Goal: Connect with others: Connect with other users

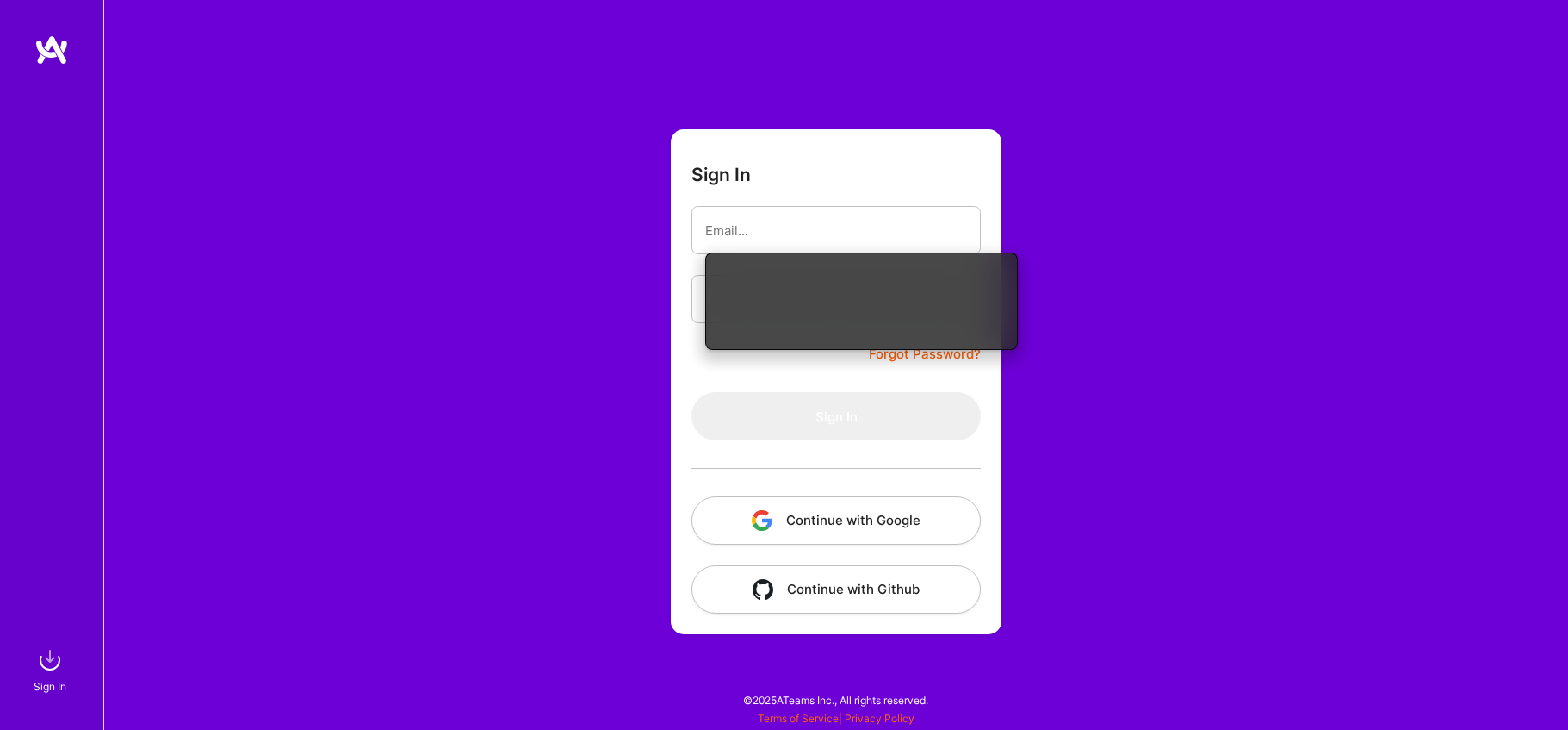
type input "[EMAIL_ADDRESS][DOMAIN_NAME]"
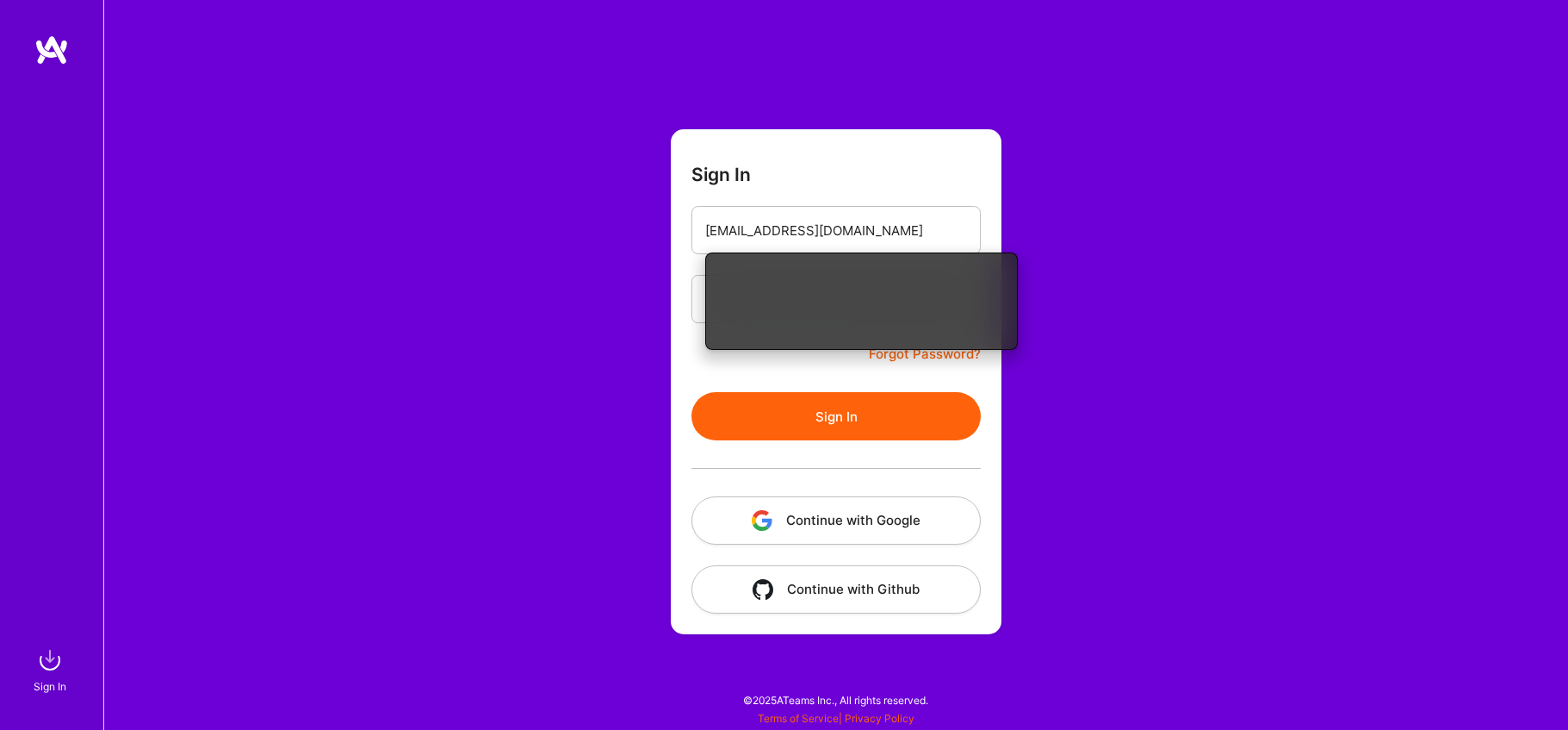
click at [682, 369] on form "Sign In [EMAIL_ADDRESS][DOMAIN_NAME] Forgot Password? Sign In Continue with Goo…" at bounding box center [836, 381] width 331 height 505
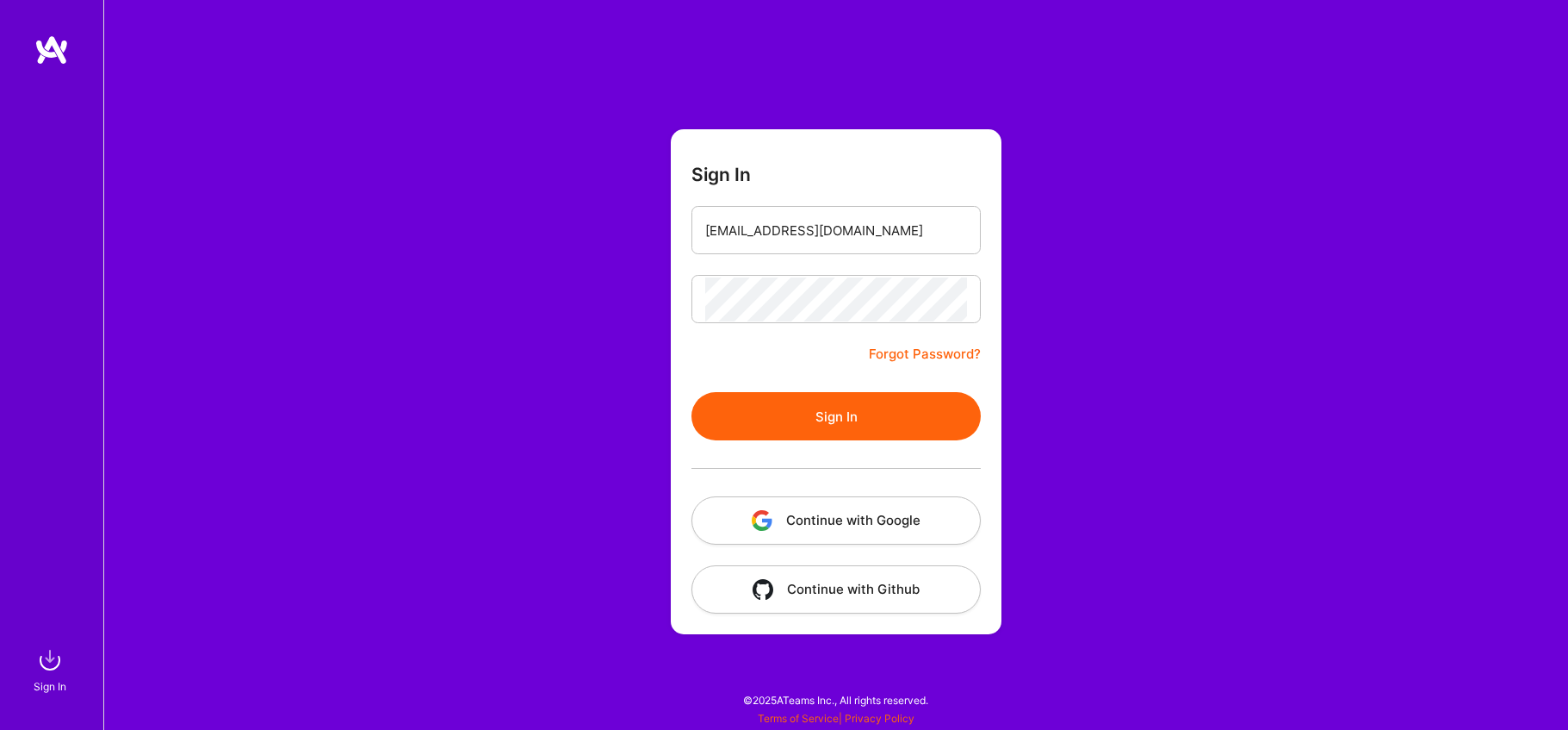
click at [780, 406] on button "Sign In" at bounding box center [836, 415] width 290 height 48
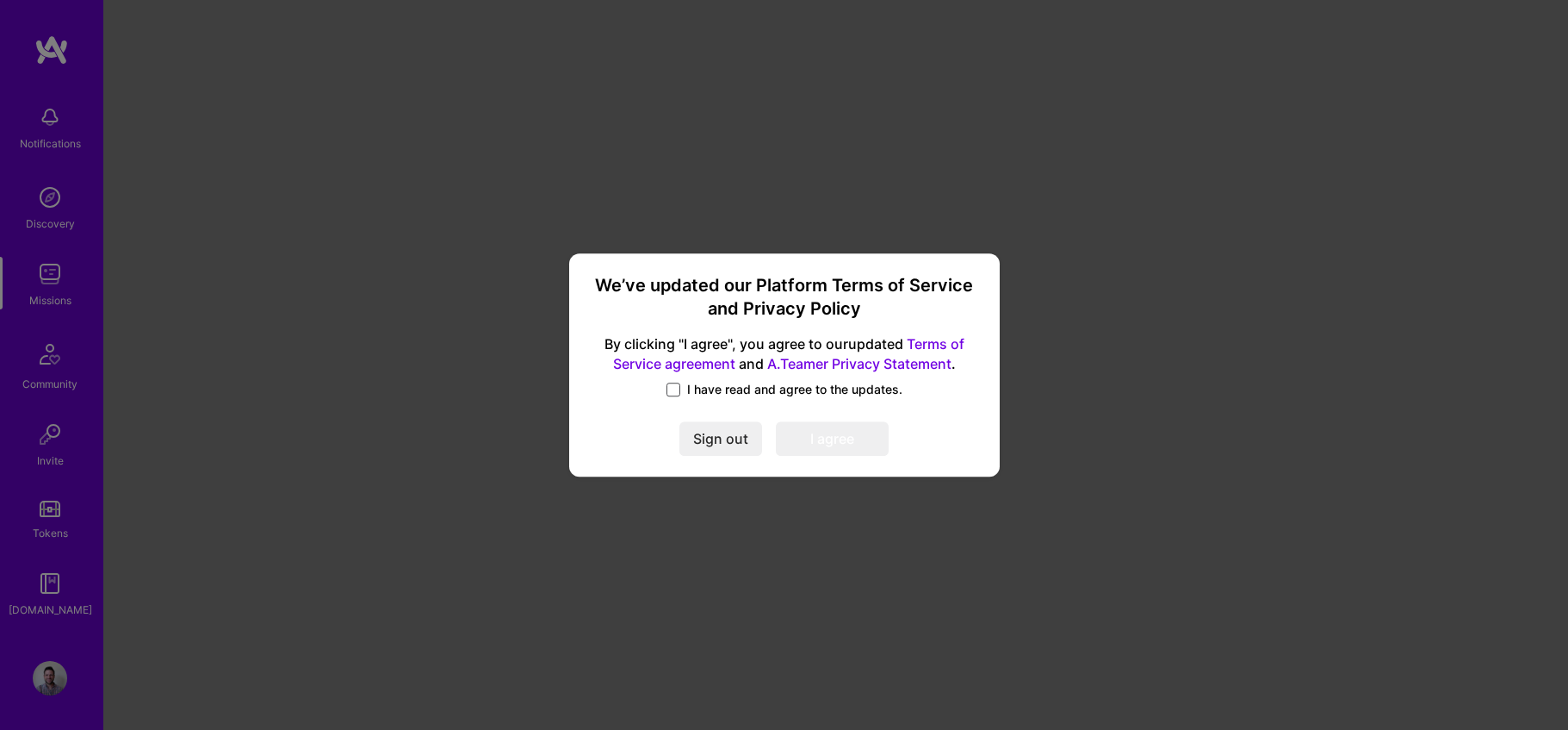
click at [677, 388] on span at bounding box center [674, 389] width 14 height 14
click at [0, 0] on input "I have read and agree to the updates." at bounding box center [0, 0] width 0 height 0
click at [860, 446] on button "I agree" at bounding box center [832, 439] width 113 height 34
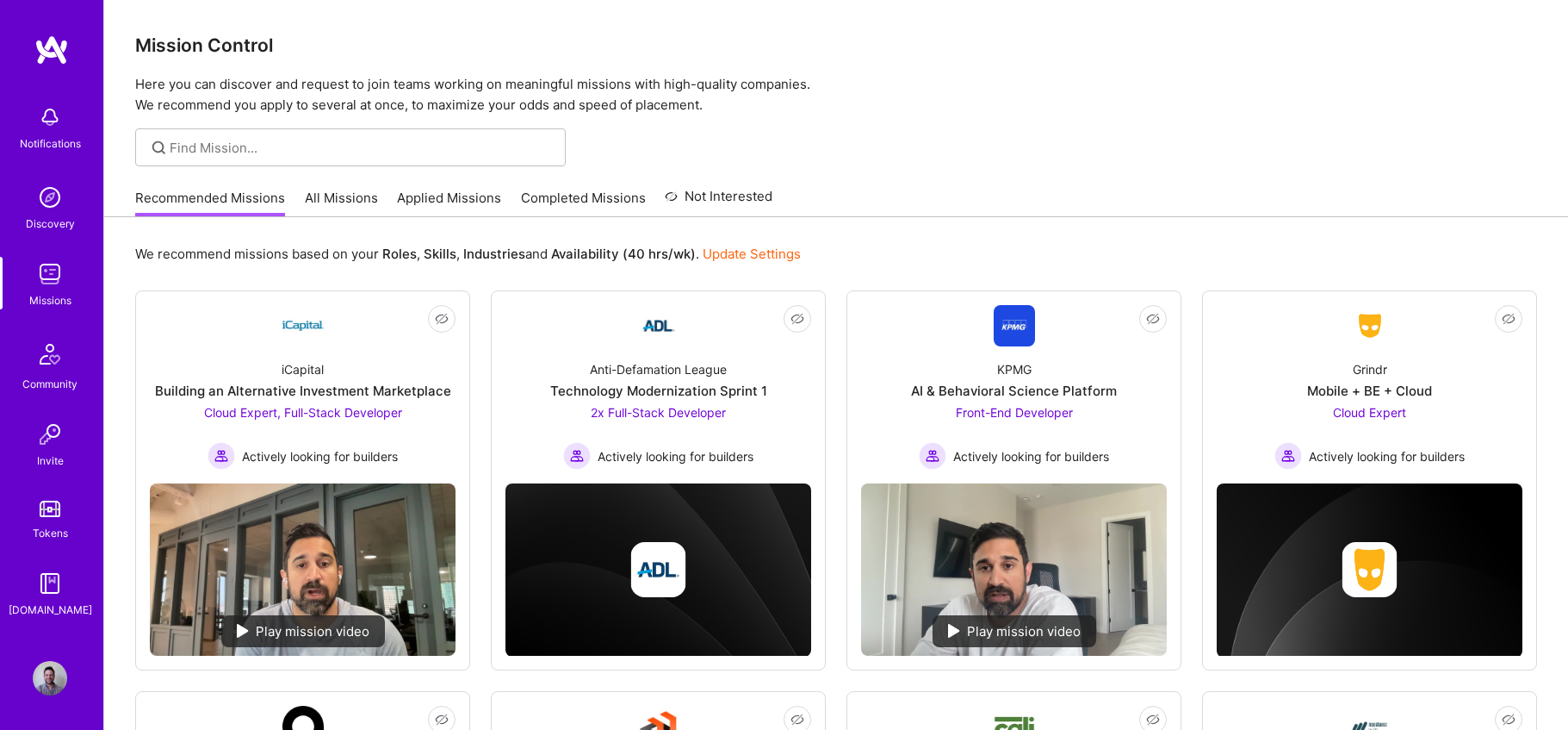
click at [51, 684] on img at bounding box center [49, 678] width 34 height 34
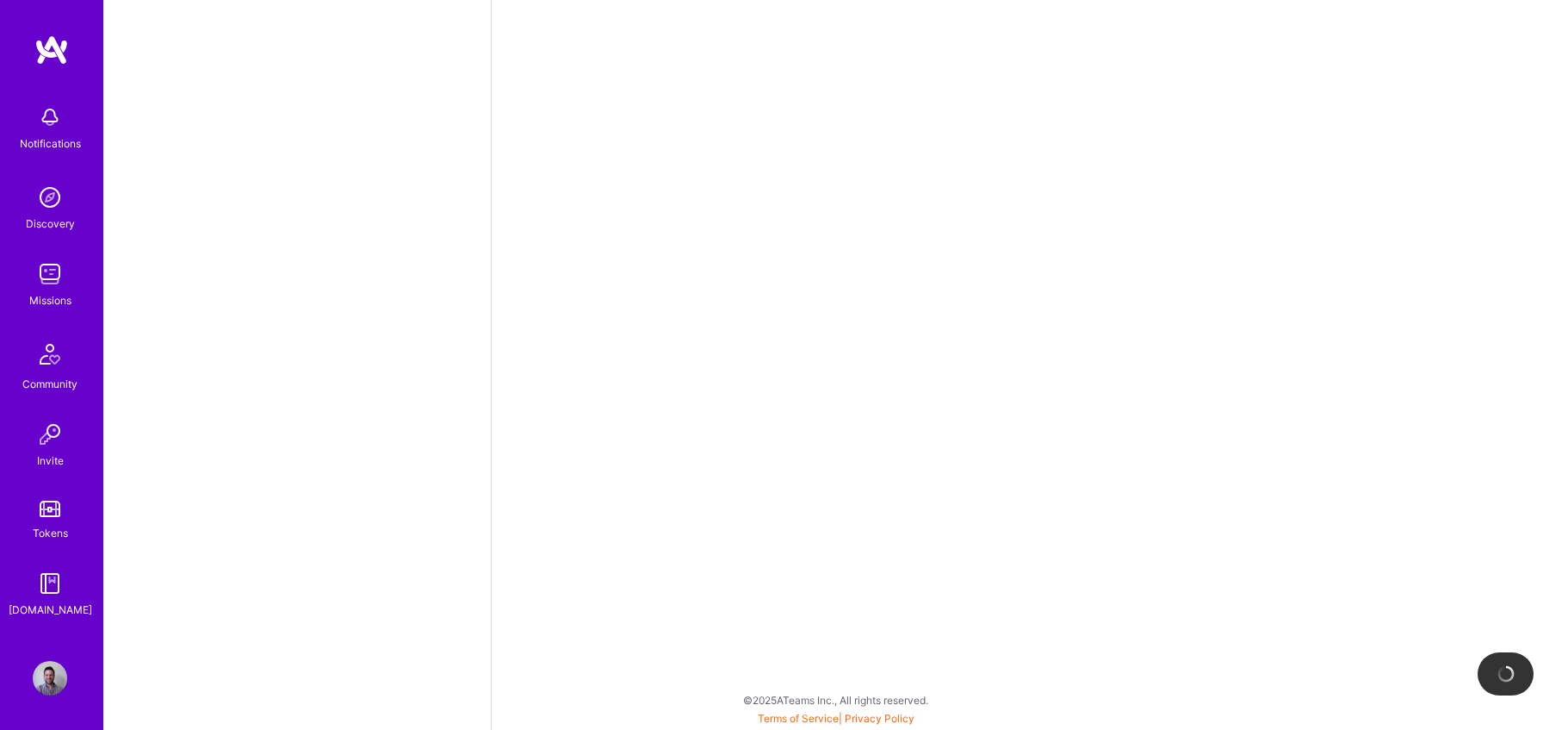
click at [53, 417] on img at bounding box center [49, 434] width 34 height 34
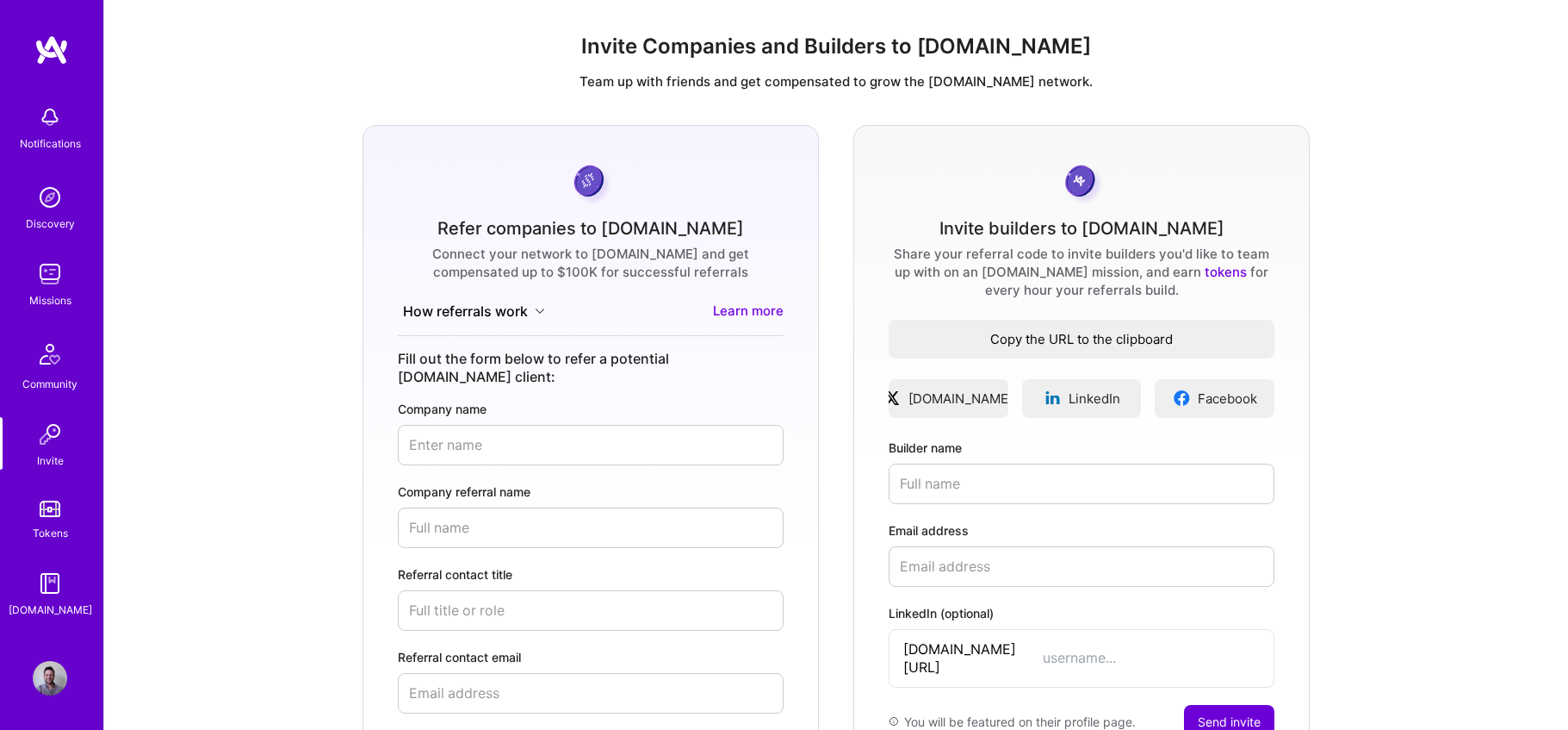
click at [1061, 341] on span "Copy the URL to the clipboard" at bounding box center [1081, 338] width 386 height 18
